Goal: Navigation & Orientation: Find specific page/section

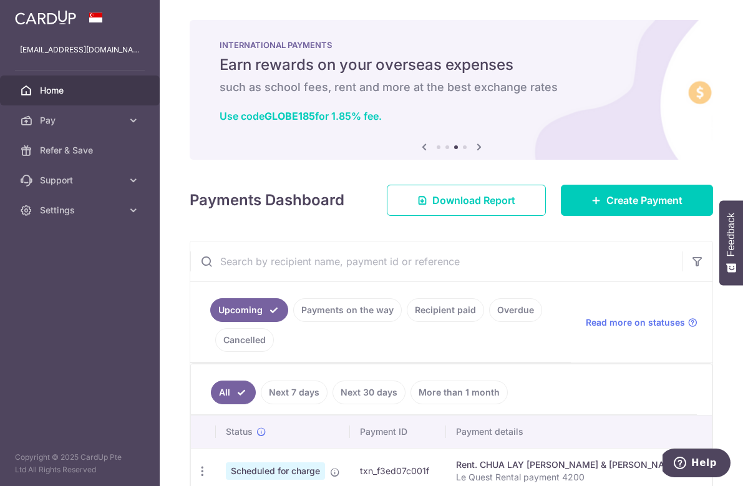
click at [45, 93] on span "Home" at bounding box center [81, 90] width 82 height 12
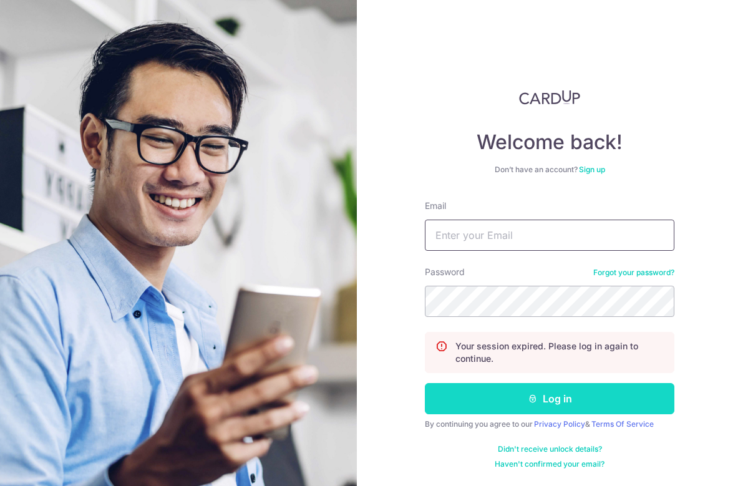
type input "[EMAIL_ADDRESS][DOMAIN_NAME]"
click at [535, 399] on icon "submit" at bounding box center [533, 399] width 10 height 10
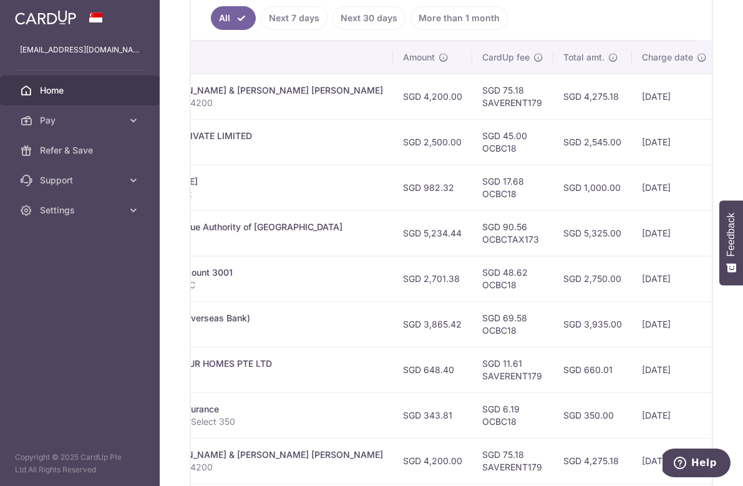
scroll to position [0, 450]
